Goal: Information Seeking & Learning: Learn about a topic

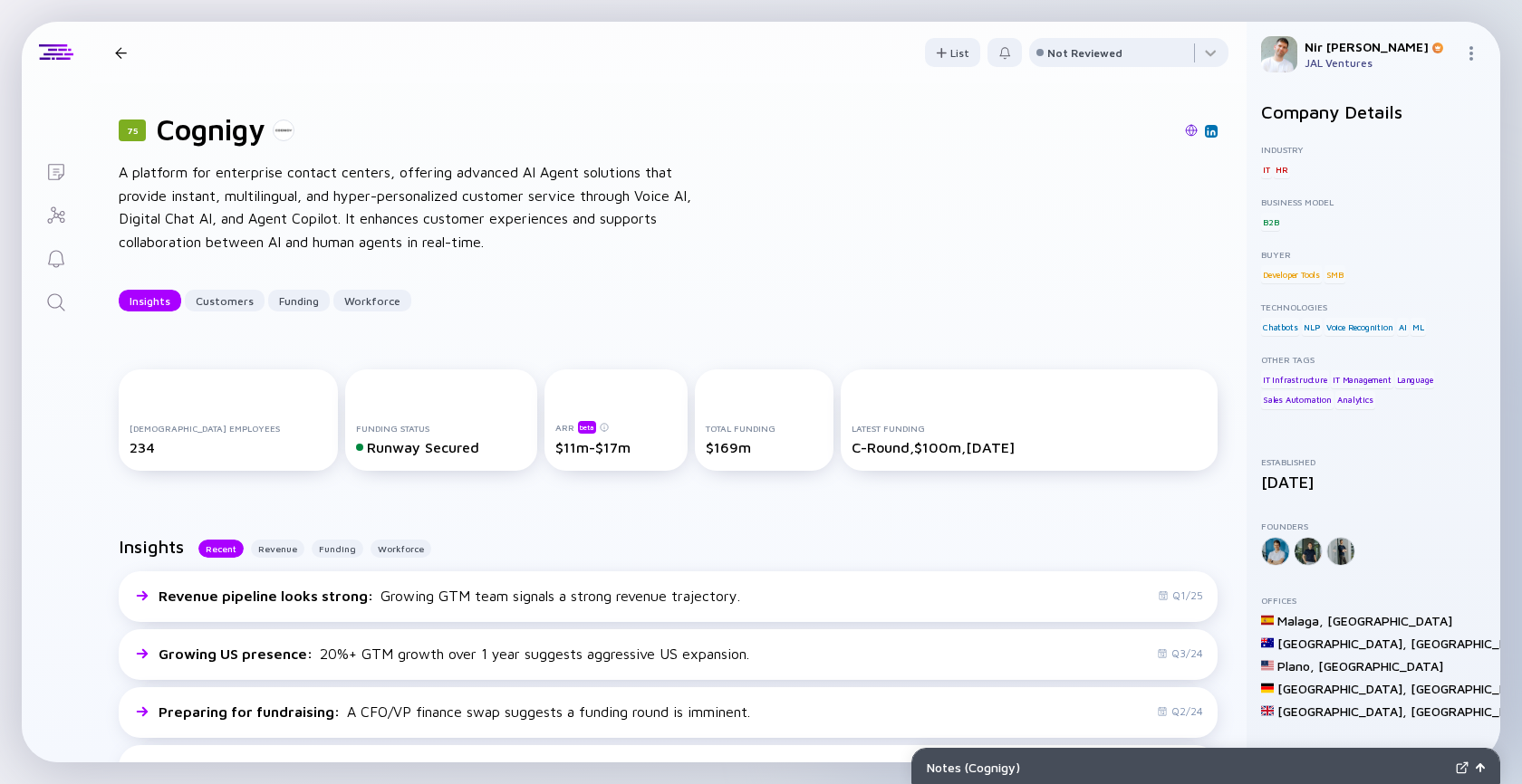
click at [65, 297] on icon "Search" at bounding box center [56, 302] width 22 height 22
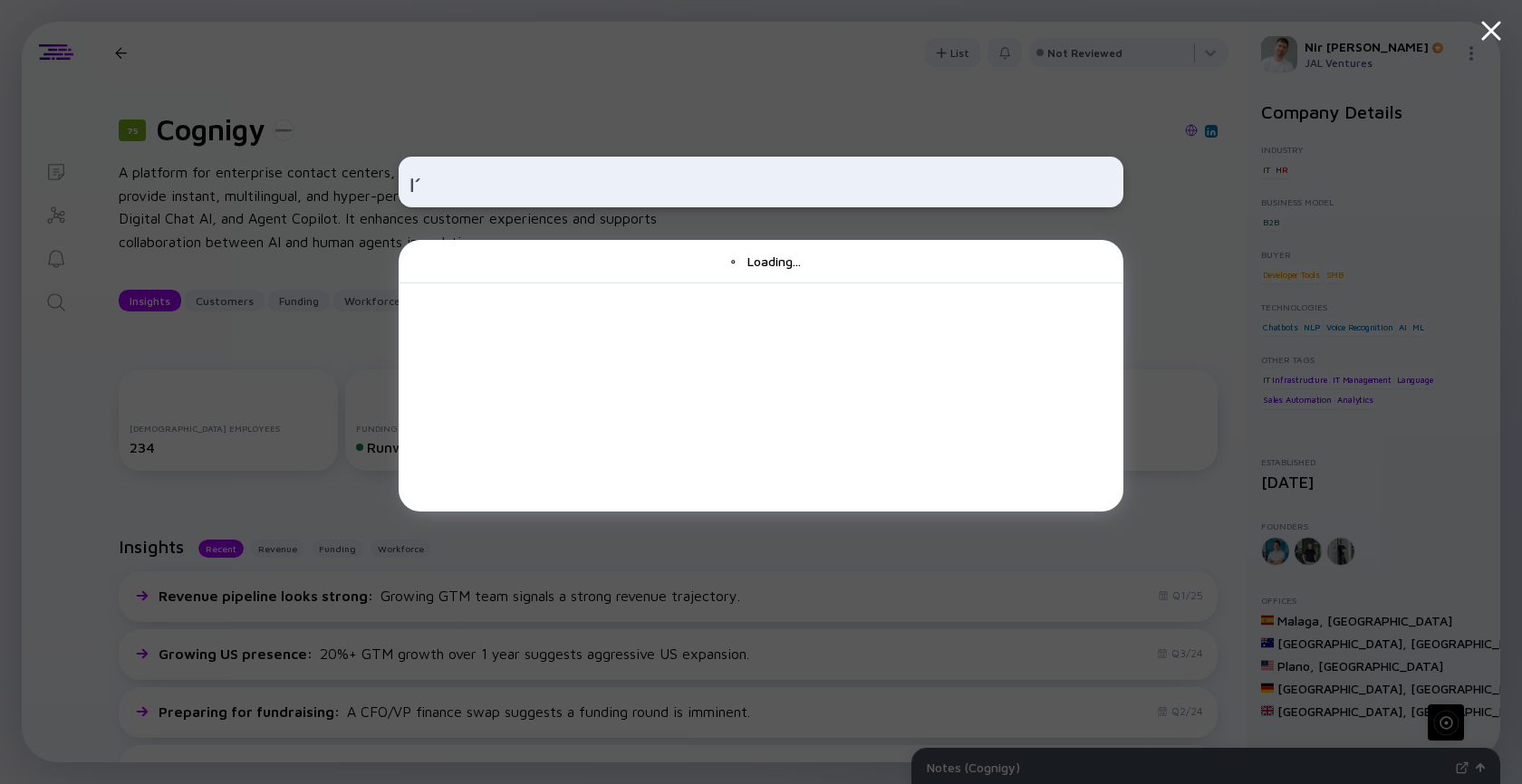
type input "׳"
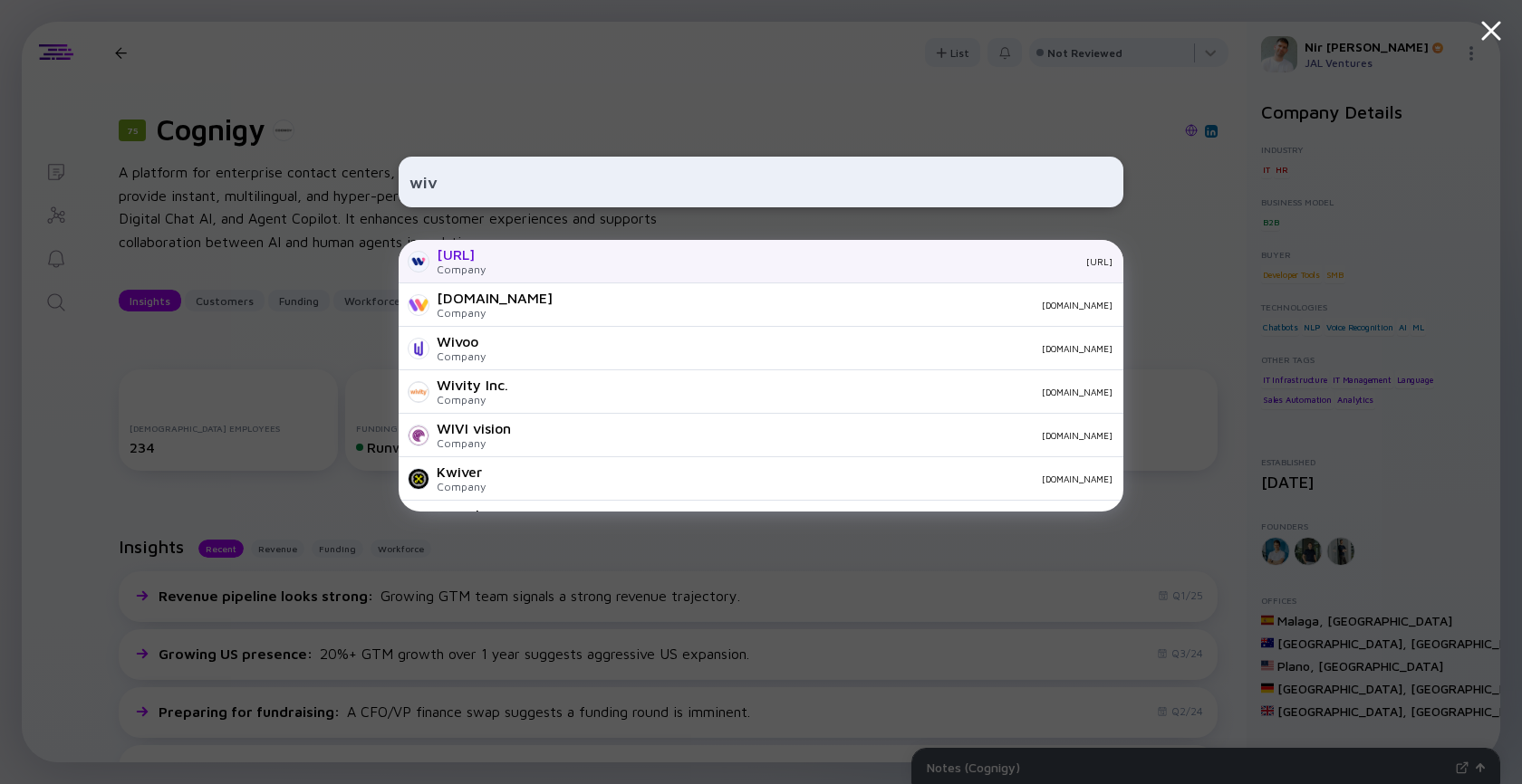
type input "wiv"
click at [498, 273] on div "[URL] Company [URL]" at bounding box center [761, 261] width 725 height 43
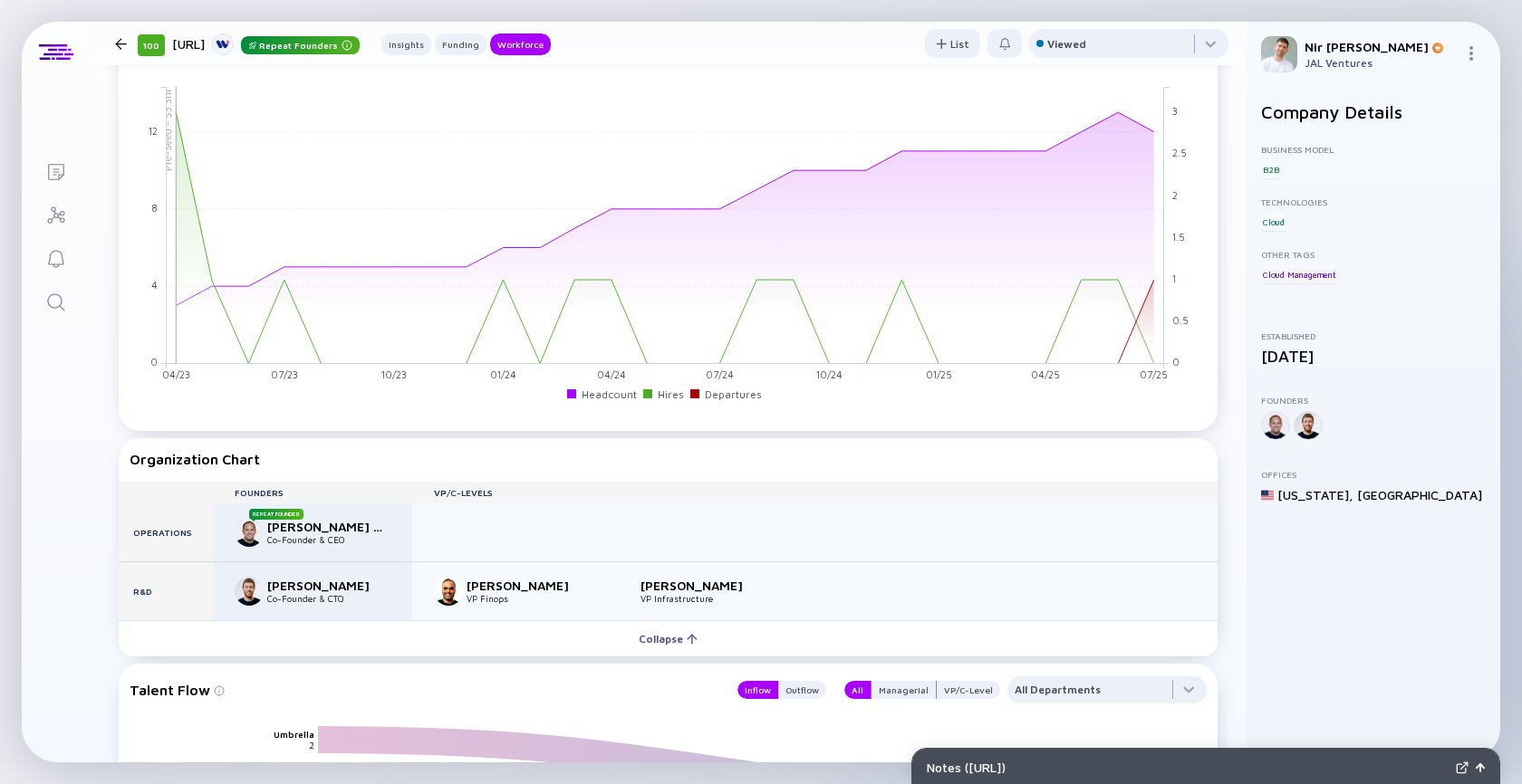
scroll to position [1708, 0]
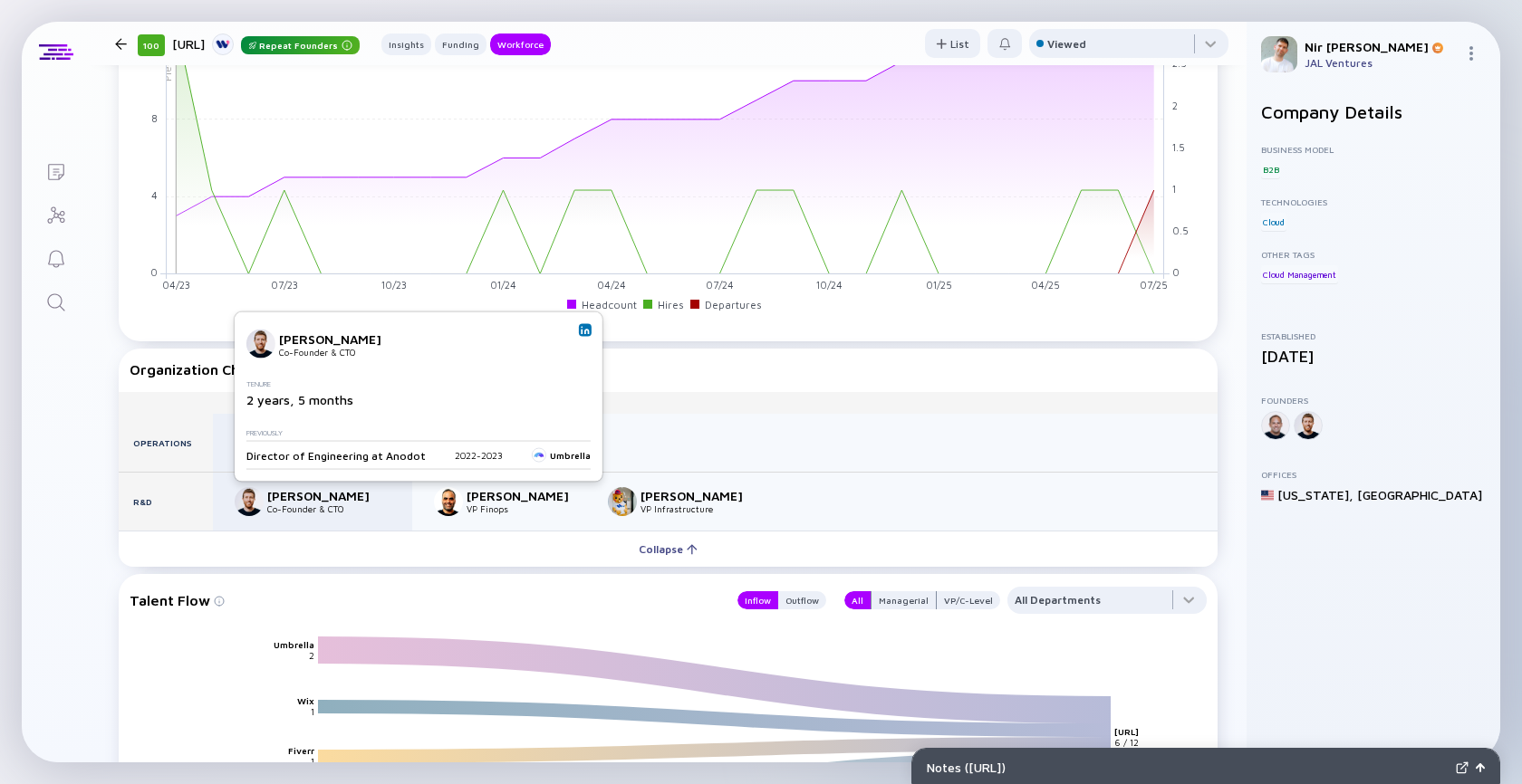
click at [575, 338] on div "[PERSON_NAME] Co-Founder & CTO Tenure 2 years, 5 months Previously Director of …" at bounding box center [418, 397] width 346 height 144
click at [581, 335] on img at bounding box center [586, 331] width 9 height 9
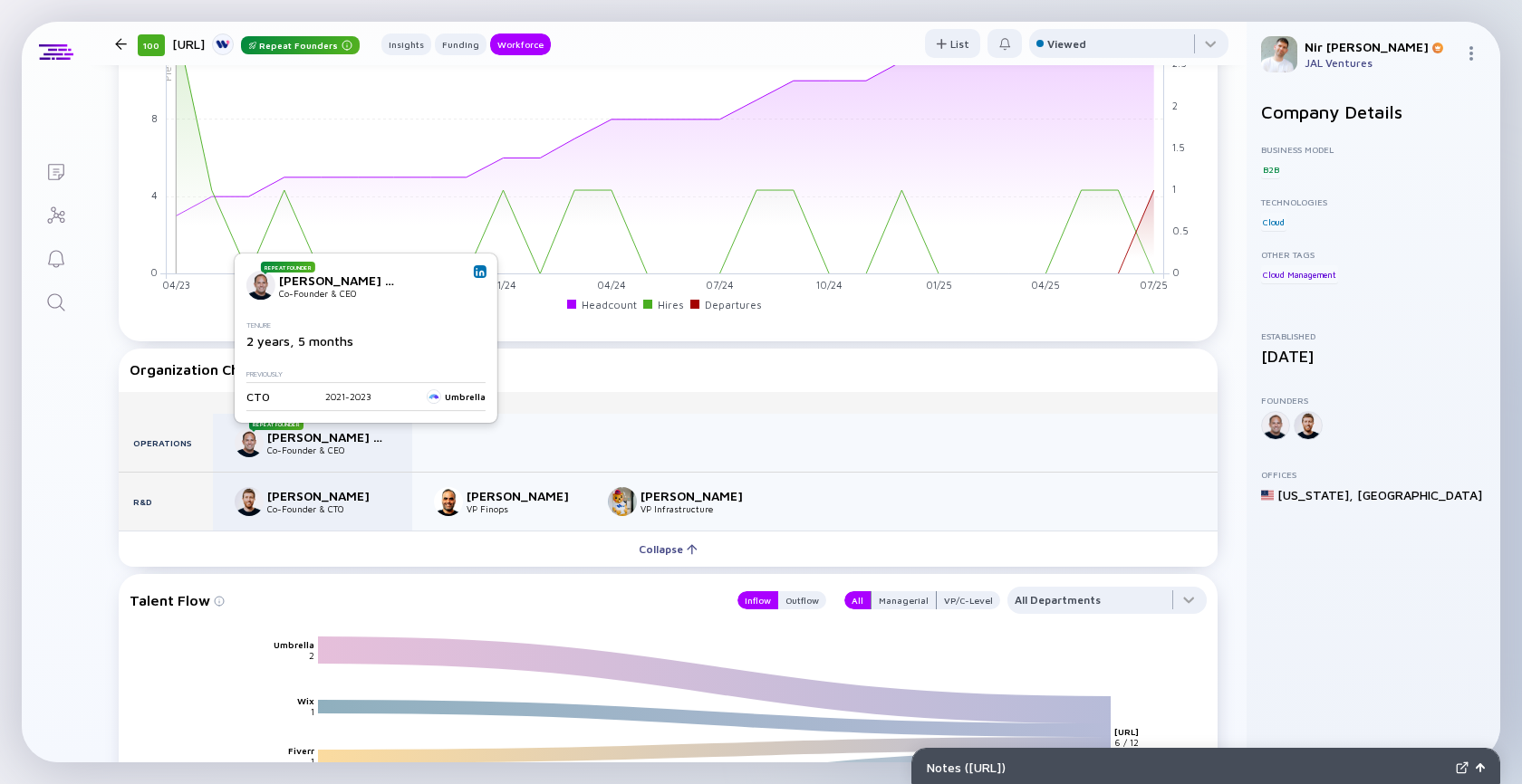
click at [479, 271] on img at bounding box center [480, 272] width 9 height 9
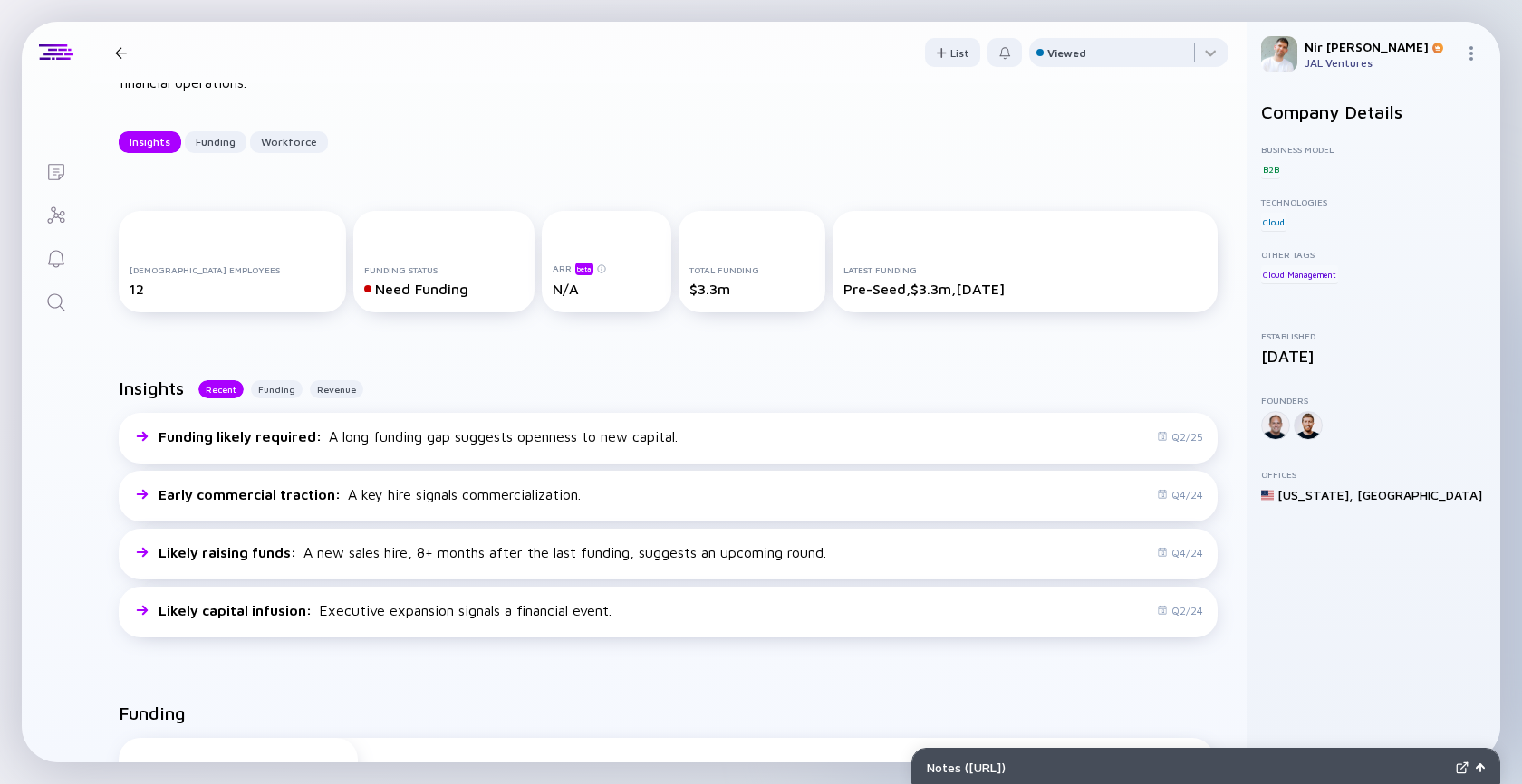
scroll to position [0, 0]
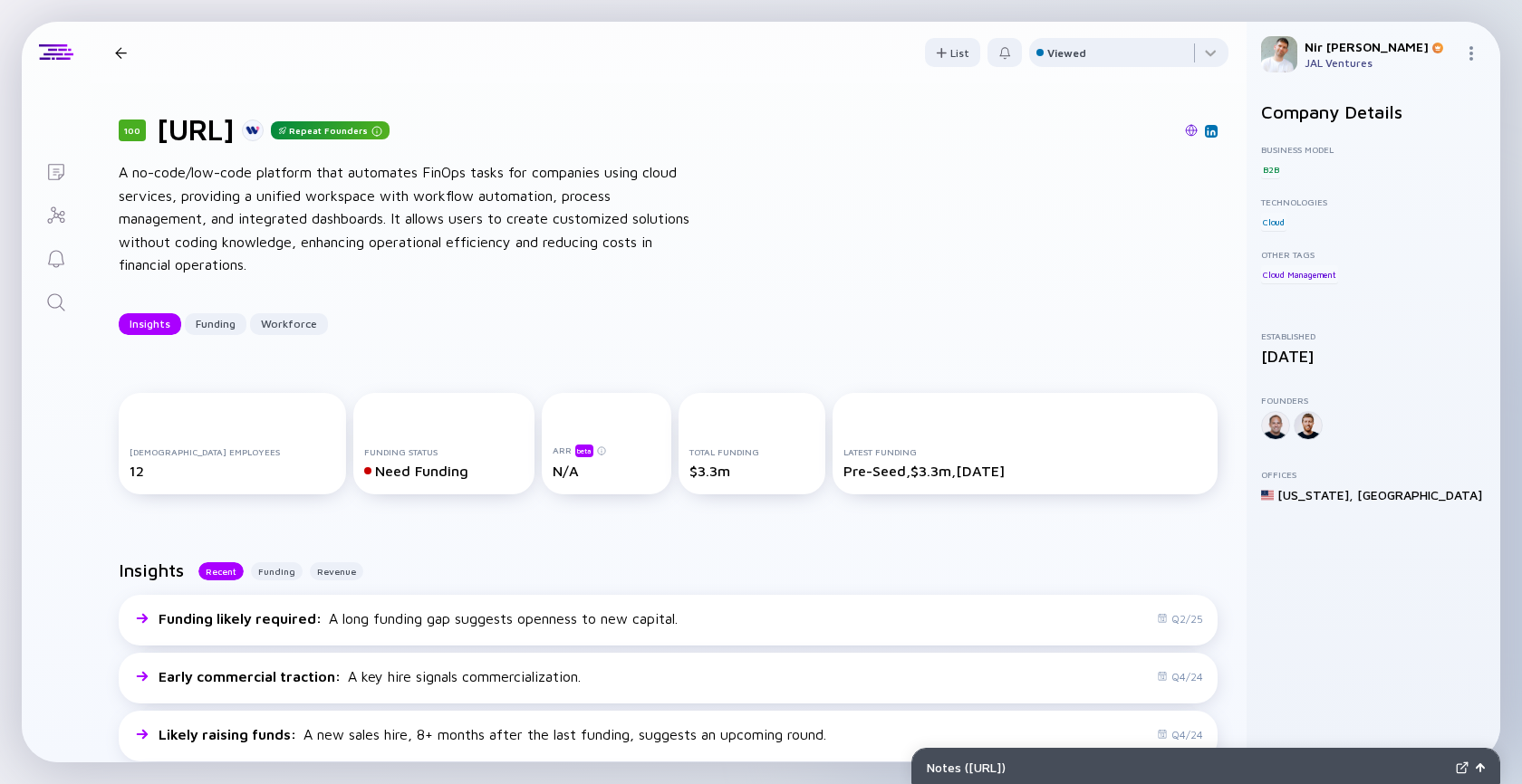
click at [1194, 129] on img at bounding box center [1192, 131] width 13 height 13
